Goal: Share content

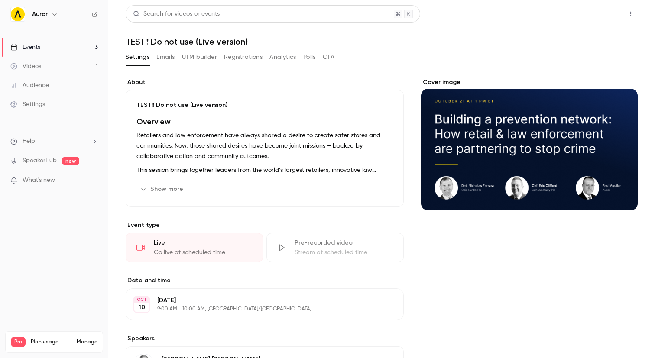
click at [598, 14] on button "Share" at bounding box center [600, 13] width 34 height 17
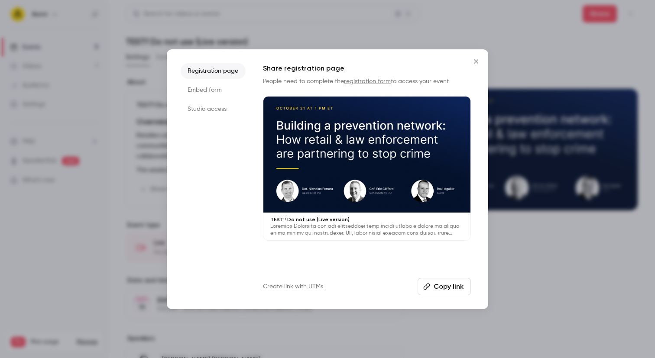
click at [199, 106] on li "Studio access" at bounding box center [213, 109] width 65 height 16
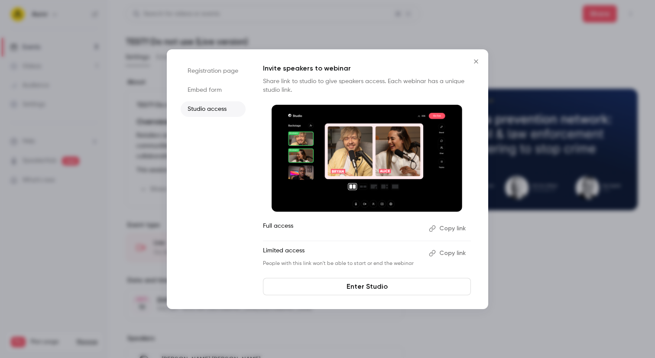
click at [443, 229] on button "Copy link" at bounding box center [447, 229] width 45 height 14
click at [278, 42] on div at bounding box center [327, 179] width 655 height 358
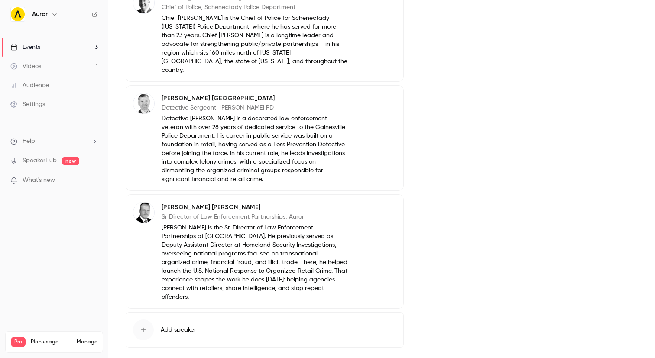
scroll to position [388, 0]
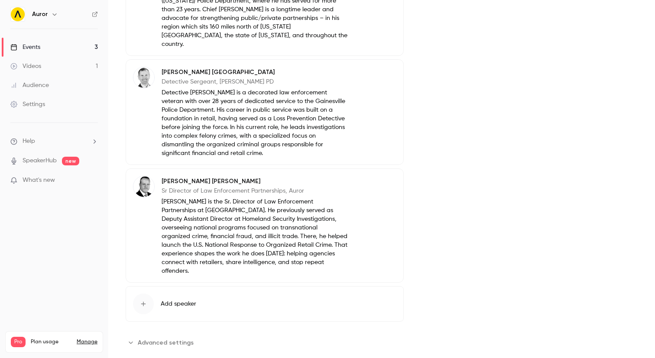
click at [130, 339] on icon "Advanced settings" at bounding box center [130, 342] width 7 height 7
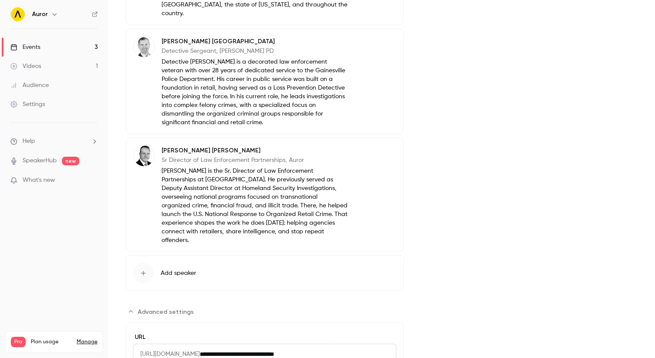
scroll to position [485, 0]
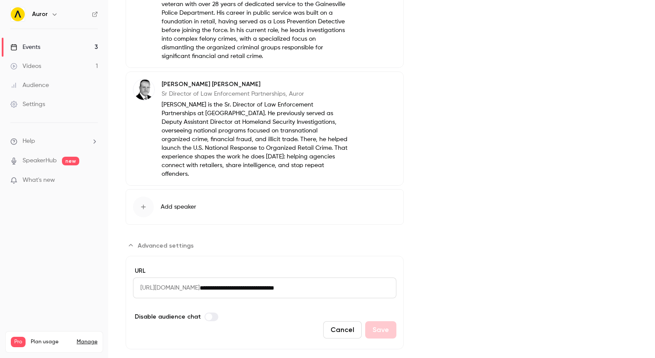
click at [208, 314] on span "Advanced settings" at bounding box center [208, 317] width 7 height 7
click at [368, 321] on button "Save" at bounding box center [380, 329] width 31 height 17
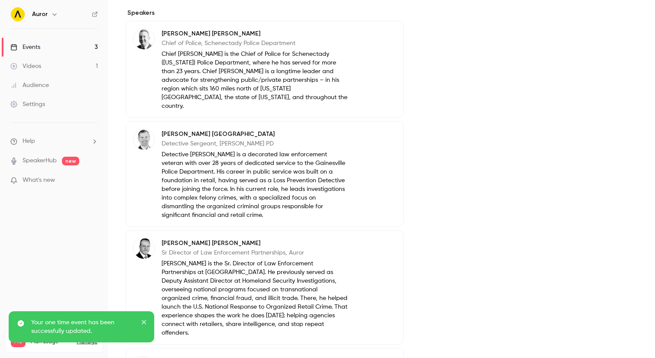
scroll to position [0, 0]
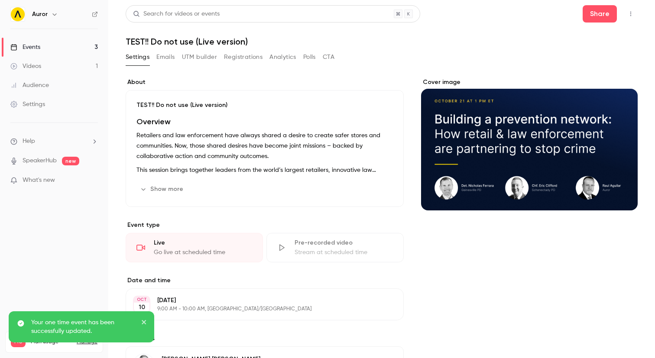
click at [631, 14] on icon "button" at bounding box center [630, 14] width 7 height 6
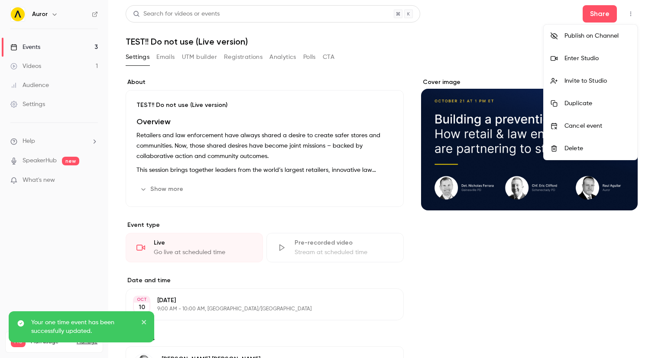
click at [572, 60] on div "Enter Studio" at bounding box center [597, 58] width 66 height 9
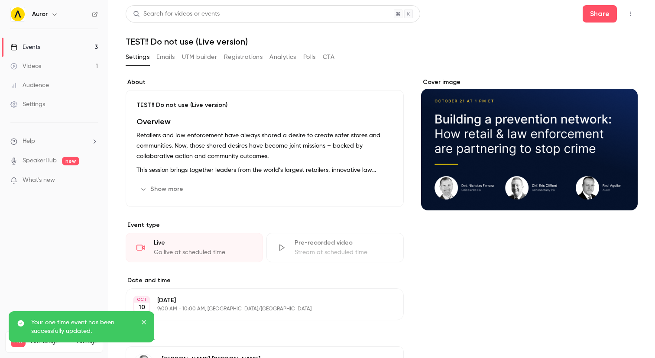
click at [632, 16] on icon "button" at bounding box center [630, 14] width 7 height 6
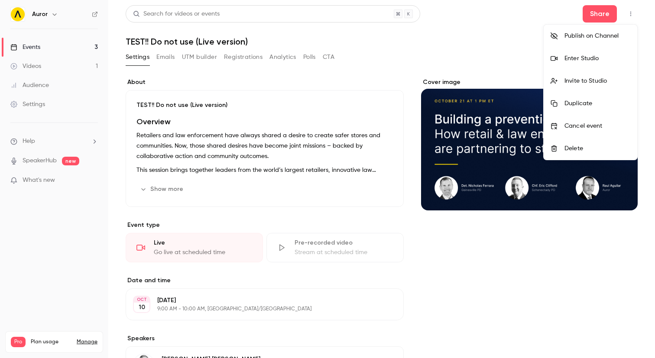
click at [583, 84] on div "Invite to Studio" at bounding box center [597, 81] width 66 height 9
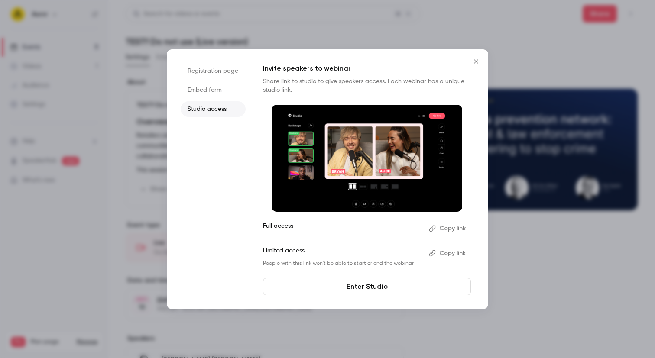
click at [477, 62] on icon "Close" at bounding box center [476, 61] width 4 height 4
